Goal: Transaction & Acquisition: Purchase product/service

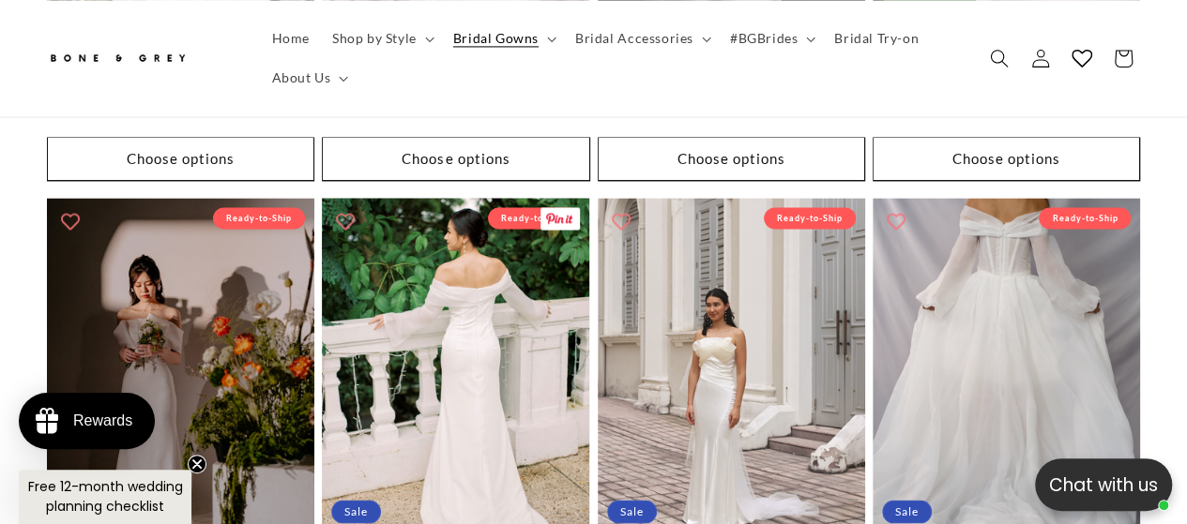
scroll to position [1407, 0]
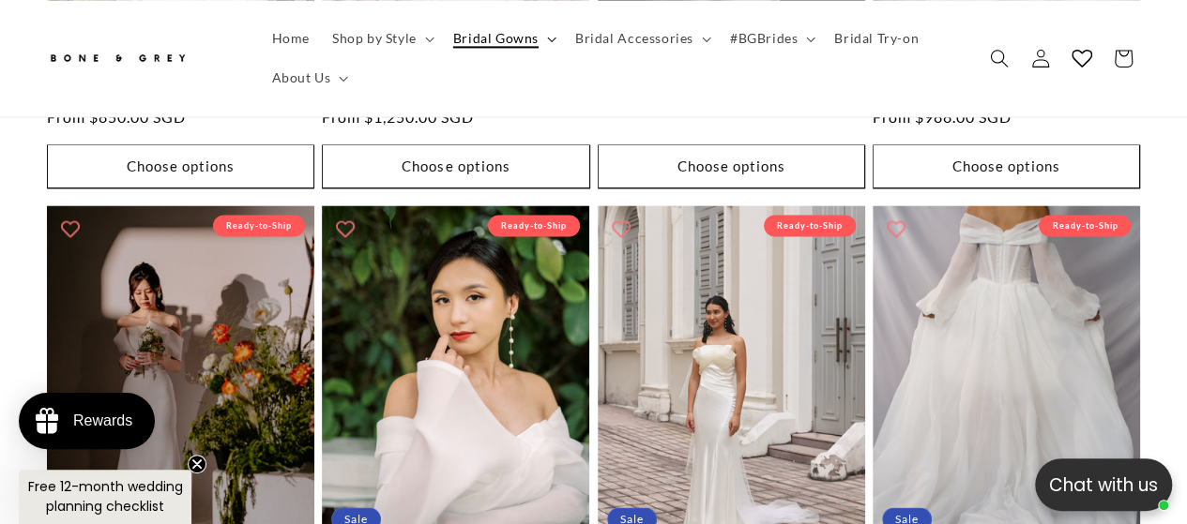
click at [522, 47] on summary "Bridal Gowns" at bounding box center [503, 38] width 122 height 39
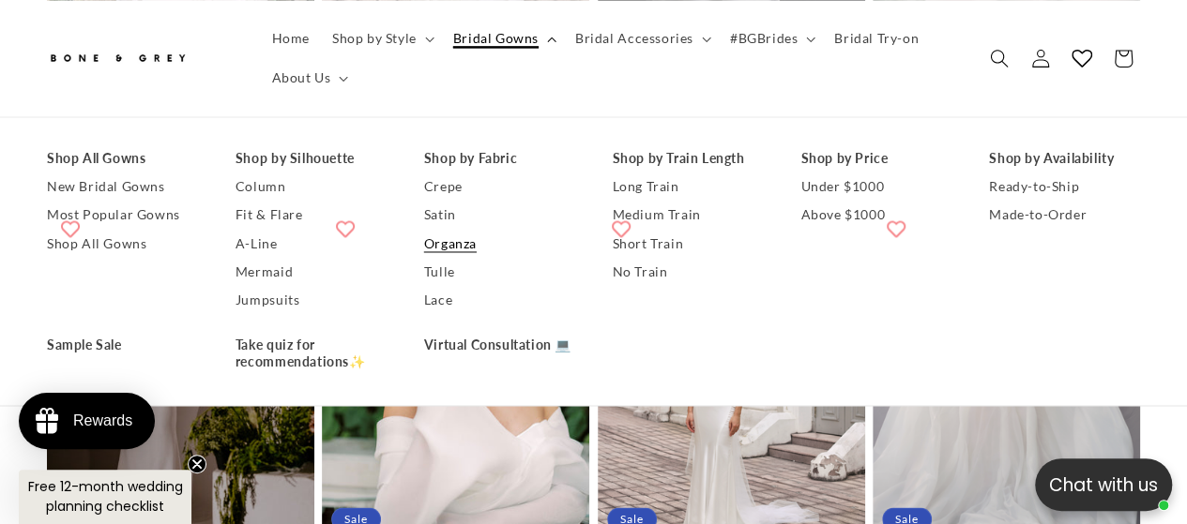
scroll to position [0, 780]
click at [435, 196] on link "Crepe" at bounding box center [499, 188] width 151 height 28
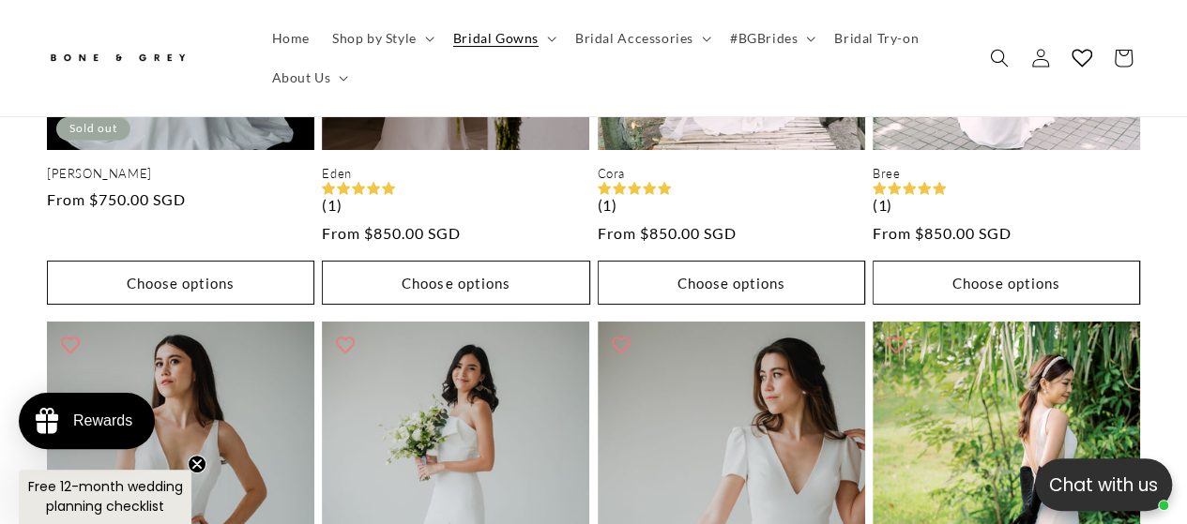
scroll to position [0, 390]
